Goal: Information Seeking & Learning: Compare options

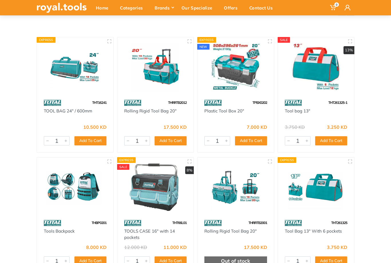
scroll to position [58, 0]
click at [149, 196] on img at bounding box center [156, 187] width 66 height 50
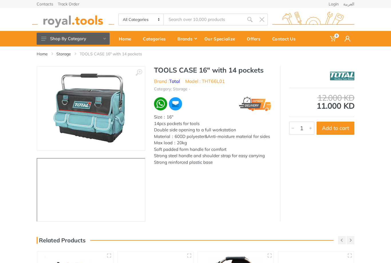
click at [105, 125] on img at bounding box center [90, 108] width 77 height 72
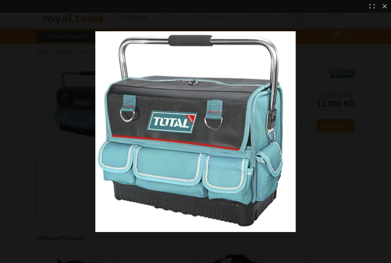
scroll to position [4, 0]
click at [385, 6] on button at bounding box center [385, 6] width 13 height 13
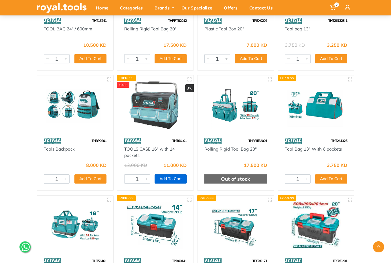
scroll to position [140, 0]
click at [92, 125] on img at bounding box center [75, 105] width 66 height 50
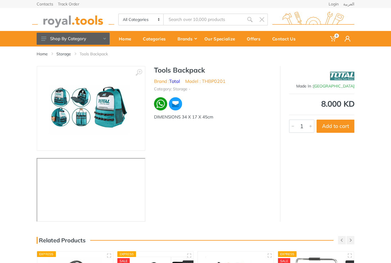
click at [54, 92] on img at bounding box center [91, 108] width 93 height 72
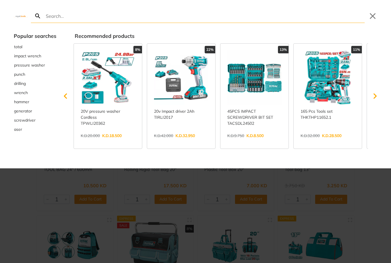
click at [257, 141] on link "View more →" at bounding box center [254, 141] width 54 height 0
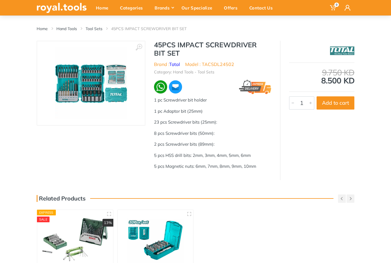
scroll to position [23, 0]
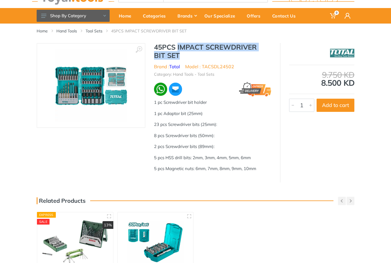
drag, startPoint x: 178, startPoint y: 47, endPoint x: 246, endPoint y: 53, distance: 68.7
click at [246, 53] on h1 "45PCS IMPACT SCREWDRIVER BIT SET" at bounding box center [212, 51] width 117 height 17
copy h1 "IMPACT SCREWDRIVER BIT SET"
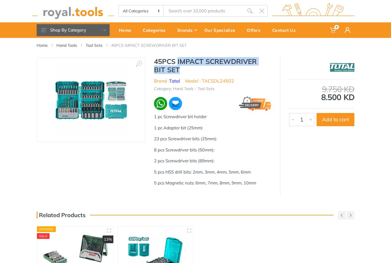
scroll to position [0, 0]
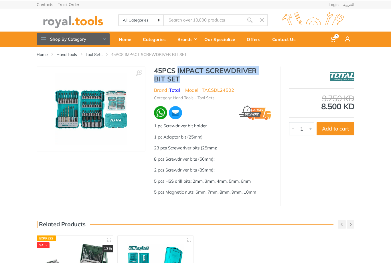
click at [90, 121] on img at bounding box center [91, 108] width 72 height 72
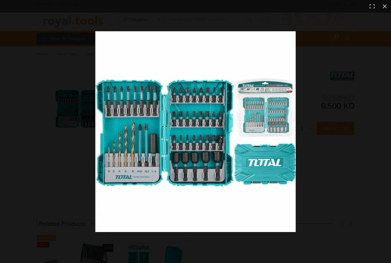
click at [350, 199] on div at bounding box center [244, 131] width 299 height 200
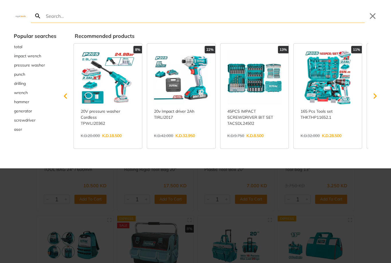
click at [141, 11] on input "Search" at bounding box center [205, 15] width 320 height 13
type input "IMPACT SCREWDRIVER BIT SET"
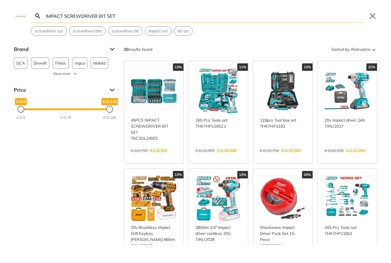
click at [82, 18] on input "IMPACT SCREWDRIVER BIT SET" at bounding box center [205, 15] width 320 height 13
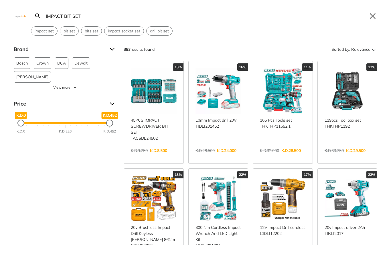
type input "IMPACT BIT SET"
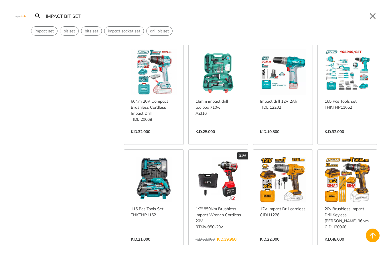
scroll to position [539, 0]
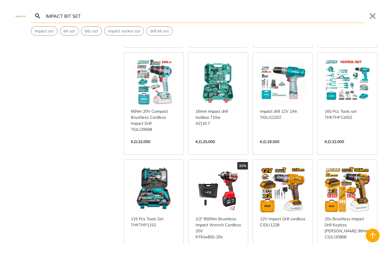
click at [154, 148] on link "View more →" at bounding box center [154, 148] width 46 height 0
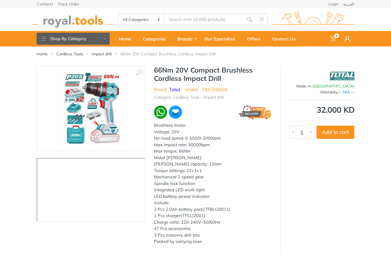
click at [89, 98] on img at bounding box center [91, 108] width 72 height 72
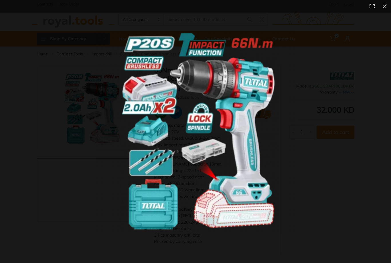
click at [299, 143] on div at bounding box center [244, 131] width 299 height 200
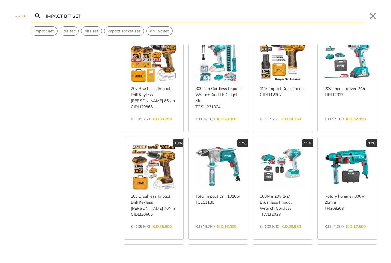
scroll to position [443, 0]
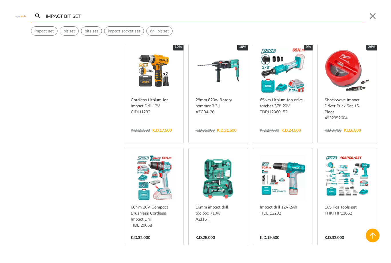
click at [114, 11] on input "IMPACT BIT SET" at bounding box center [205, 15] width 320 height 13
click at [115, 16] on input "IMPACT BIT SET" at bounding box center [205, 15] width 320 height 13
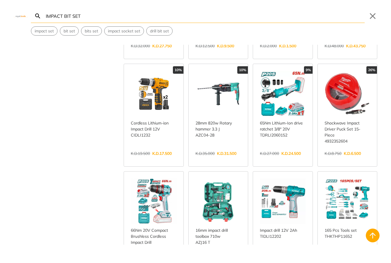
scroll to position [420, 0]
click at [347, 159] on link "View more →" at bounding box center [348, 159] width 46 height 0
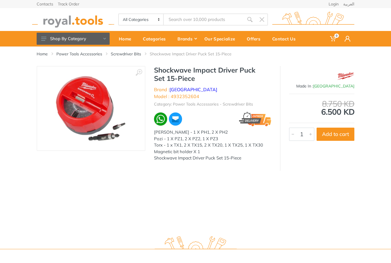
click at [92, 120] on img at bounding box center [91, 108] width 72 height 67
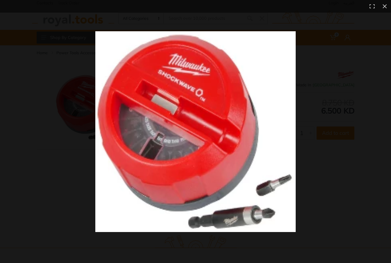
scroll to position [2, 0]
click at [365, 120] on div at bounding box center [244, 131] width 299 height 200
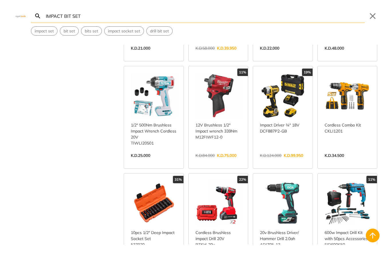
scroll to position [740, 0]
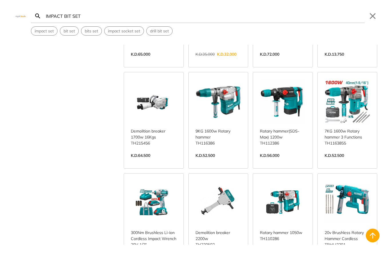
scroll to position [1158, 0]
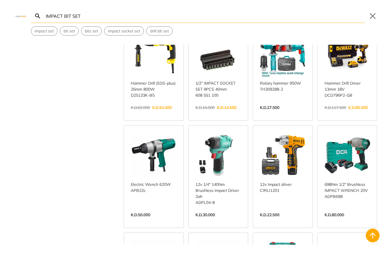
scroll to position [1717, 0]
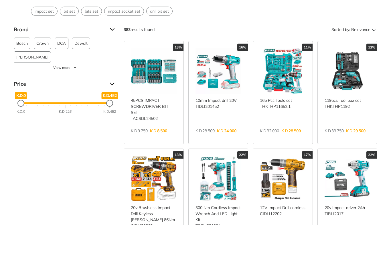
click at [20, 71] on span "Dong Cheng" at bounding box center [32, 76] width 32 height 11
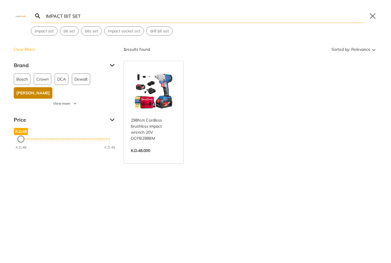
click at [19, 17] on div "IMPACT BIT SET Search Submit Close impact set bit set bits set impact socket se…" at bounding box center [195, 18] width 391 height 36
click at [22, 15] on img at bounding box center [21, 16] width 14 height 3
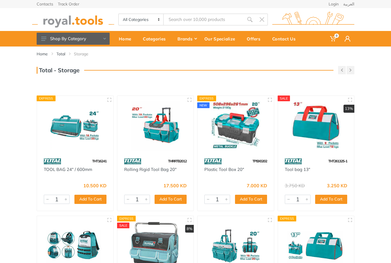
click at [69, 18] on img at bounding box center [73, 20] width 82 height 16
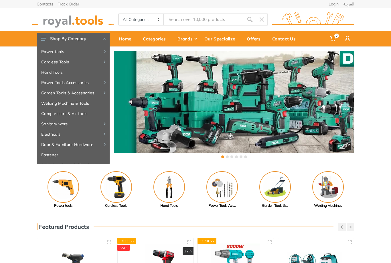
click at [0, 128] on div "‹ ›" at bounding box center [195, 104] width 391 height 117
click at [42, 38] on use at bounding box center [43, 39] width 5 height 4
click at [86, 73] on link "Hand Tools" at bounding box center [73, 72] width 73 height 10
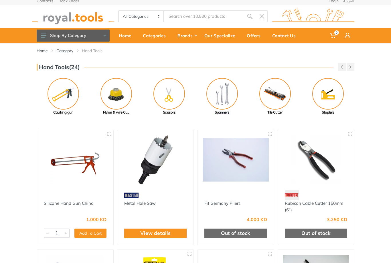
scroll to position [4, 0]
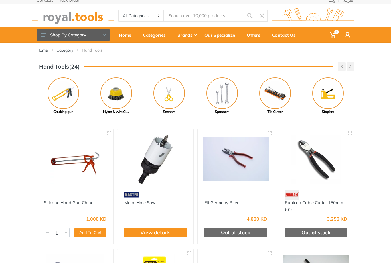
click at [43, 37] on button "Shop By Category" at bounding box center [73, 35] width 73 height 12
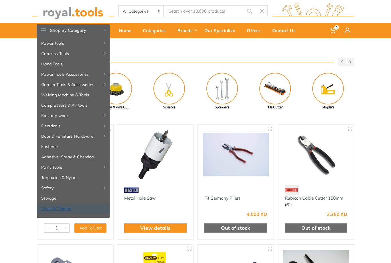
scroll to position [8, 0]
click at [56, 199] on link "Storage" at bounding box center [73, 198] width 73 height 10
